Goal: Information Seeking & Learning: Check status

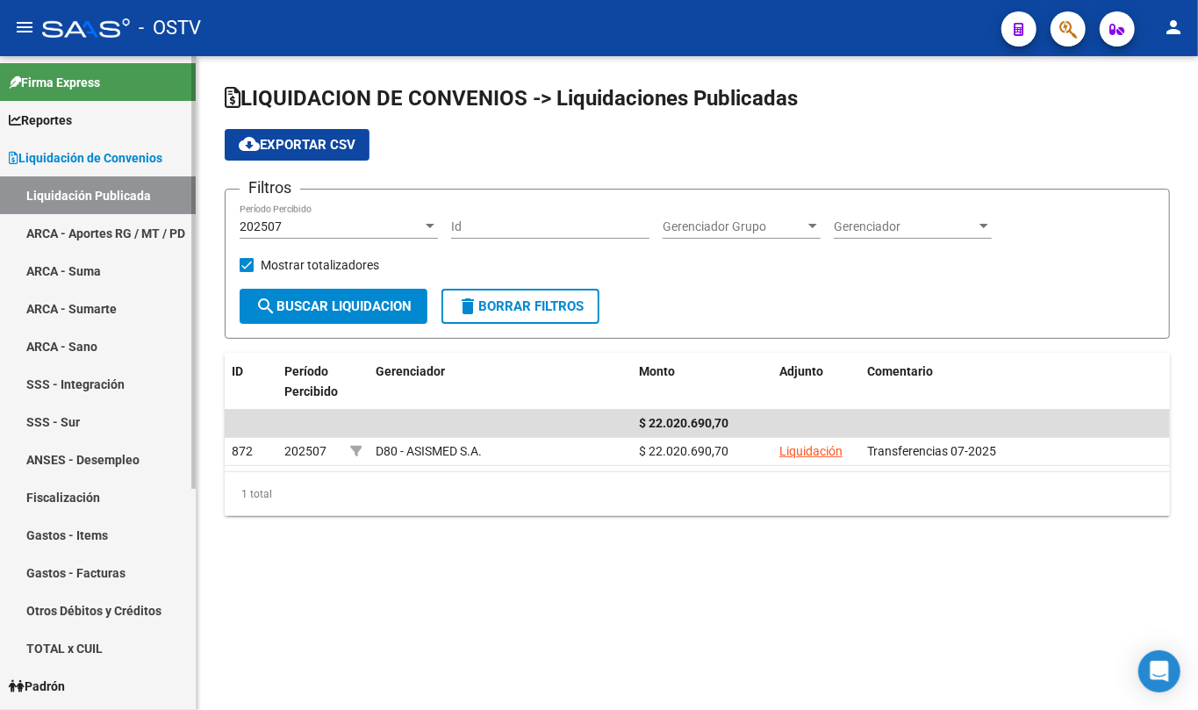
click at [111, 151] on span "Liquidación de Convenios" at bounding box center [86, 157] width 154 height 19
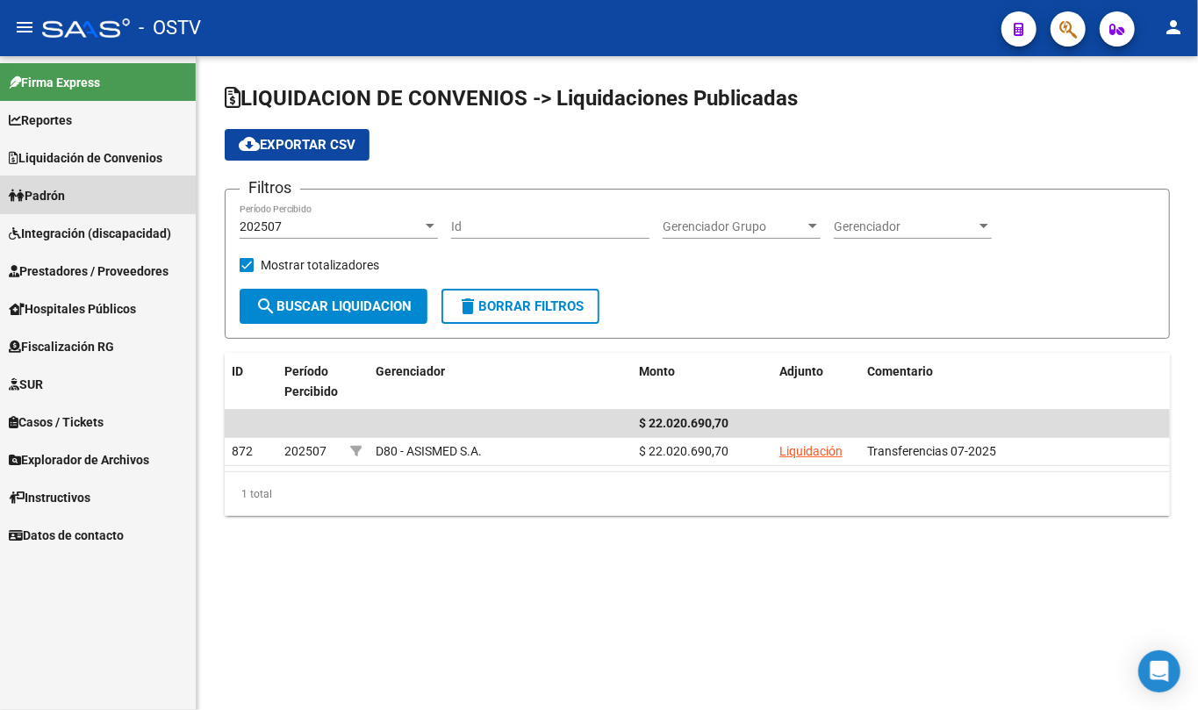
click at [89, 195] on link "Padrón" at bounding box center [98, 195] width 196 height 38
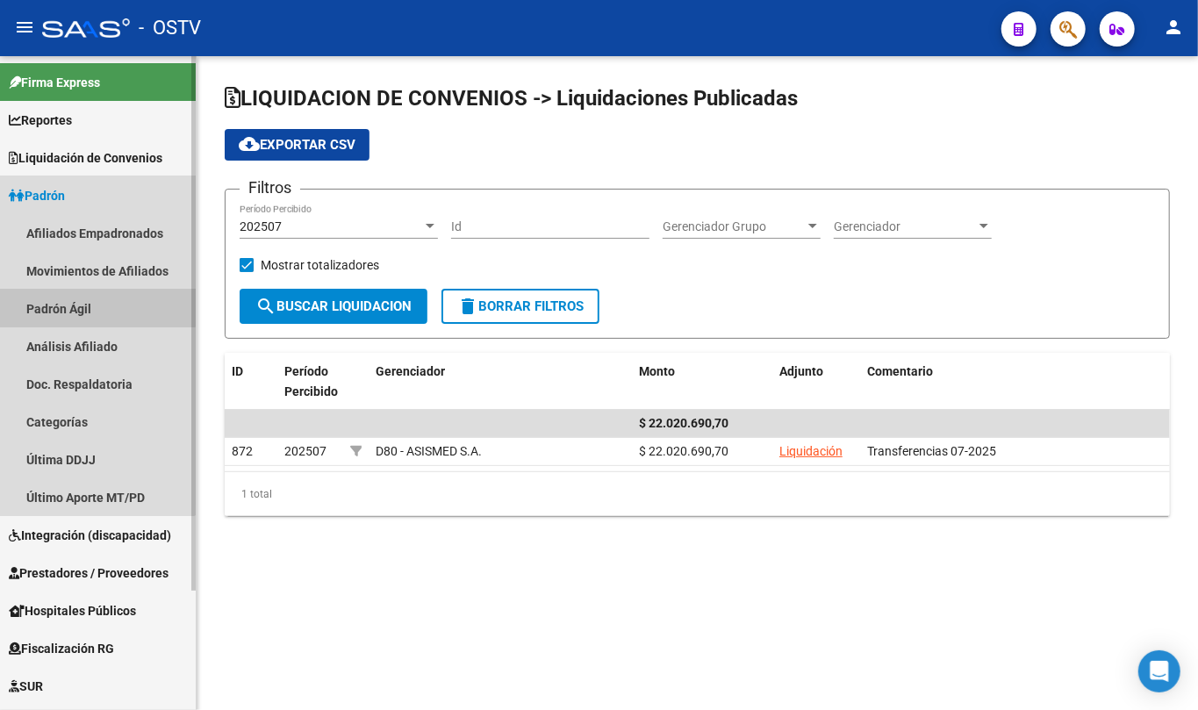
drag, startPoint x: 84, startPoint y: 298, endPoint x: 141, endPoint y: 298, distance: 57.0
click at [85, 298] on link "Padrón Ágil" at bounding box center [98, 309] width 196 height 38
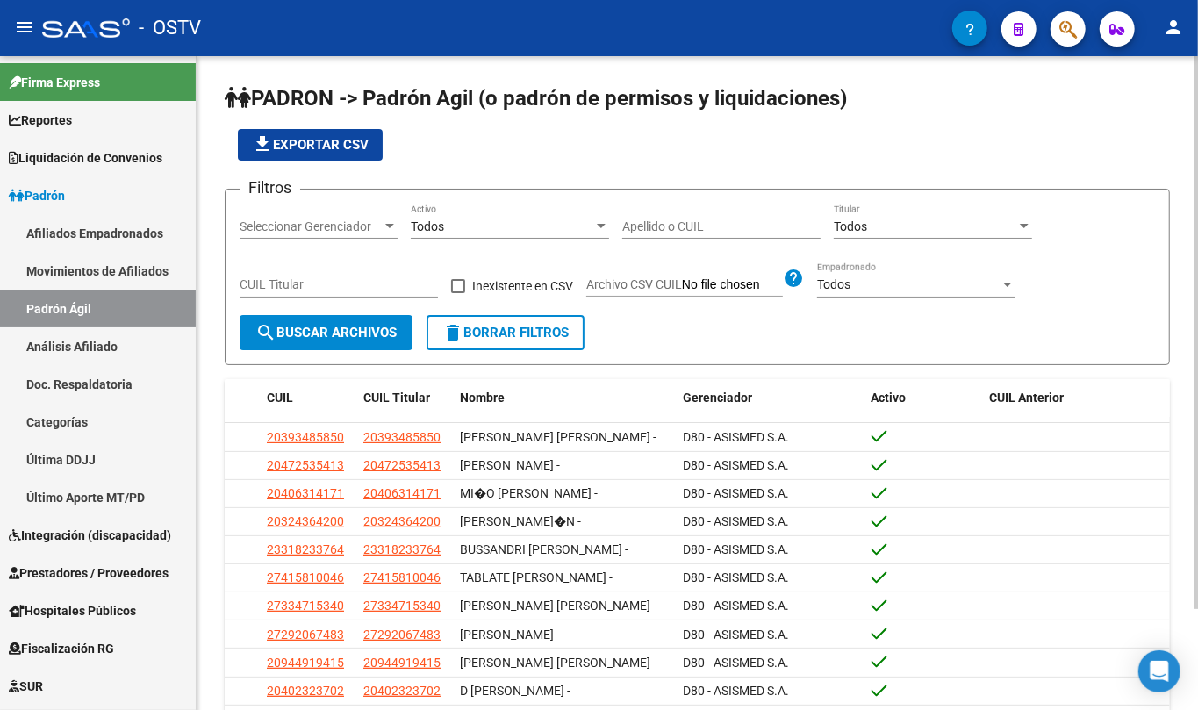
click at [734, 219] on input "Apellido o CUIL" at bounding box center [721, 226] width 198 height 15
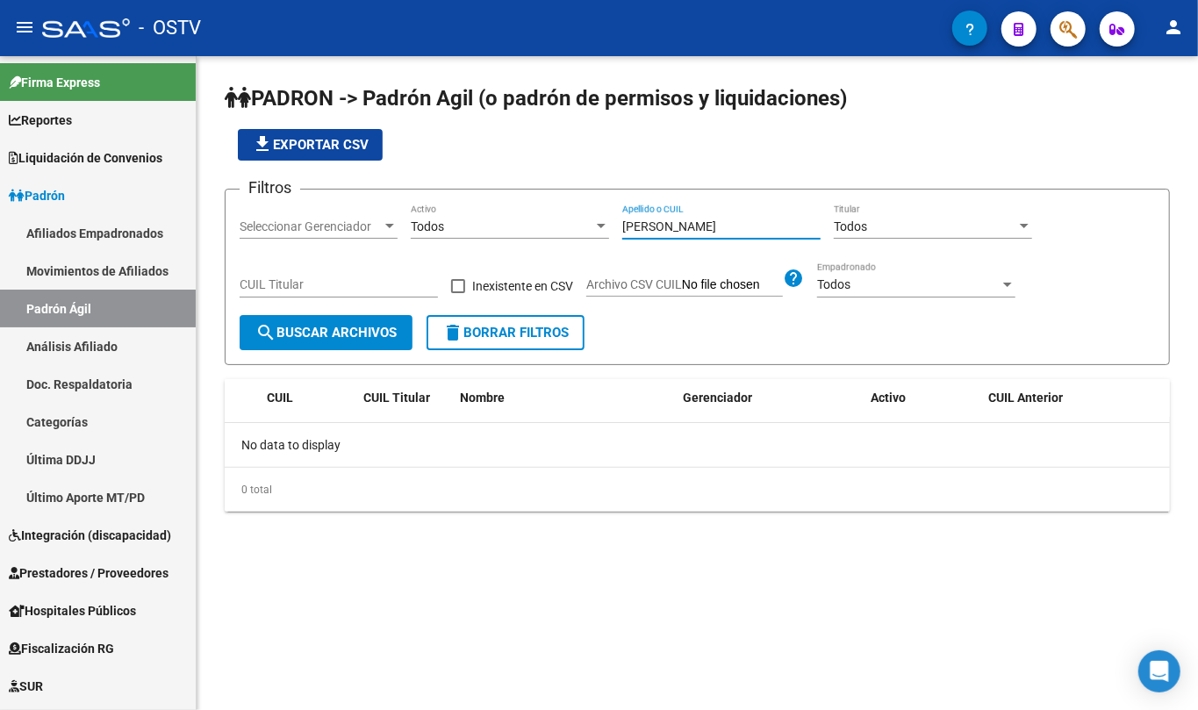
drag, startPoint x: 677, startPoint y: 225, endPoint x: 602, endPoint y: 218, distance: 75.8
click at [602, 218] on div "Filtros Seleccionar Gerenciador Seleccionar Gerenciador Todos Activo [PERSON_NA…" at bounding box center [697, 259] width 915 height 111
paste input "22858554"
type input "22858554"
